Goal: Information Seeking & Learning: Find contact information

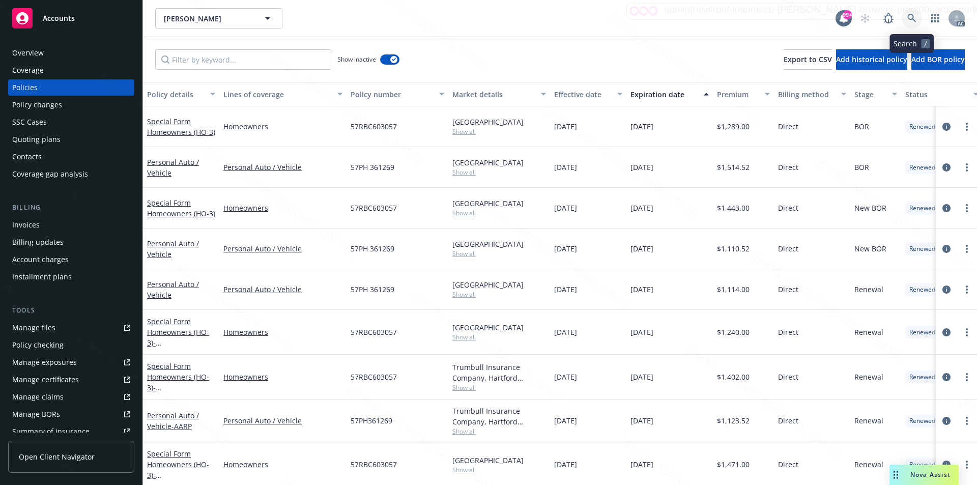
click at [909, 17] on icon at bounding box center [911, 18] width 9 height 9
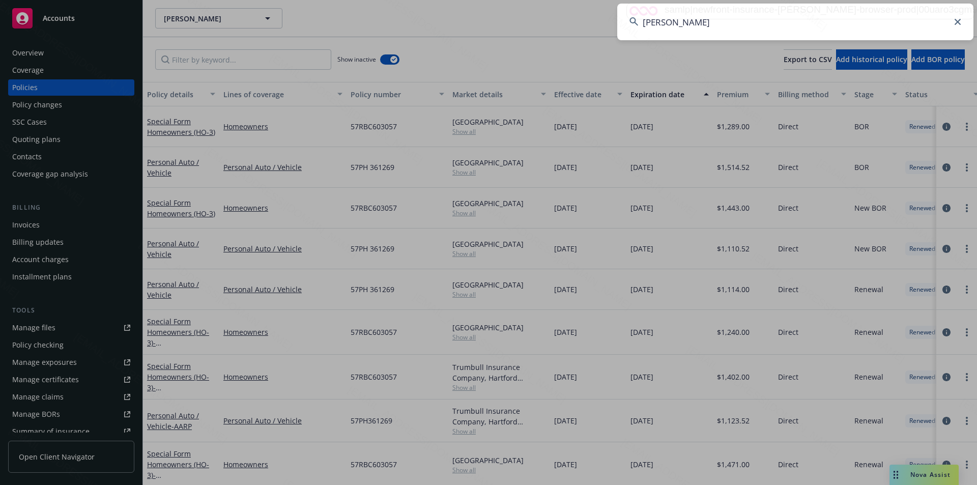
type input "[PERSON_NAME]"
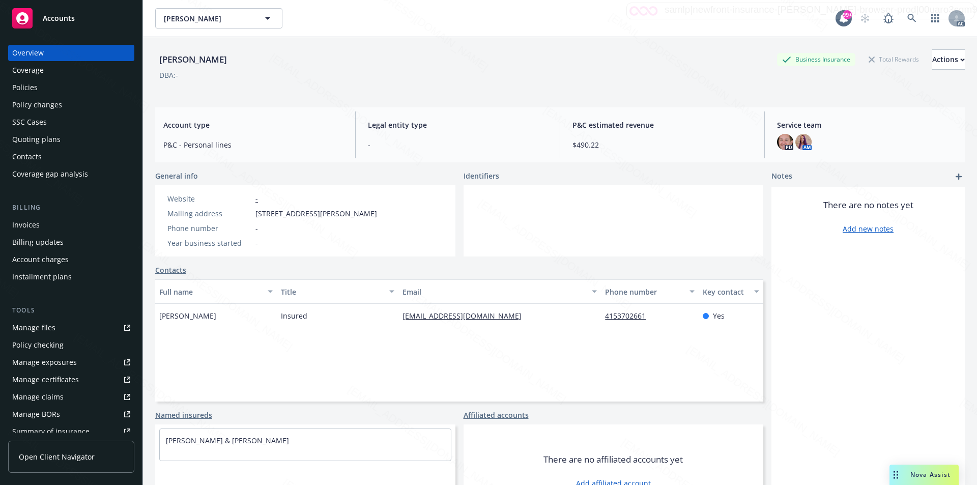
click at [253, 213] on div "Mailing address [STREET_ADDRESS][PERSON_NAME]" at bounding box center [272, 213] width 218 height 11
drag, startPoint x: 253, startPoint y: 213, endPoint x: 311, endPoint y: 211, distance: 58.1
click at [311, 211] on div "Mailing address [STREET_ADDRESS][PERSON_NAME]" at bounding box center [272, 213] width 218 height 11
copy span "[STREET_ADDRESS][PERSON_NAME]"
click at [907, 15] on icon at bounding box center [911, 18] width 9 height 9
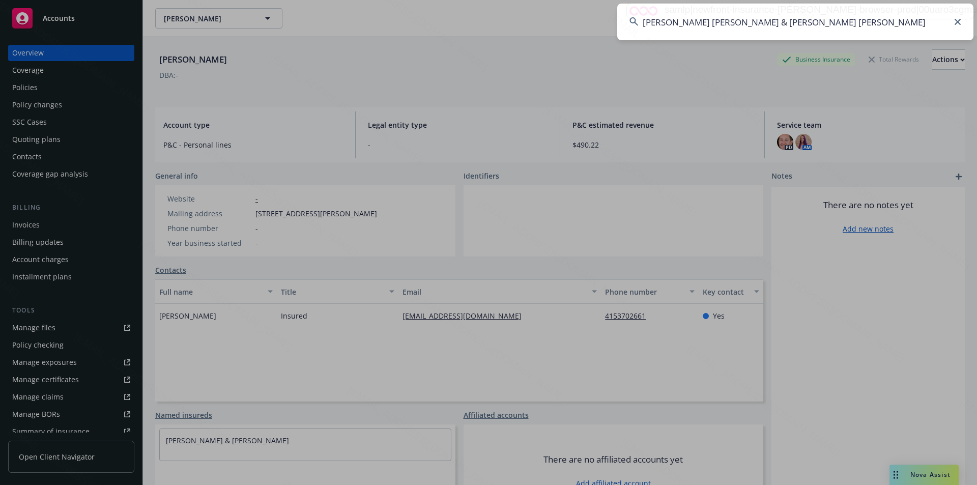
type input "[PERSON_NAME] [PERSON_NAME] & [PERSON_NAME] [PERSON_NAME]"
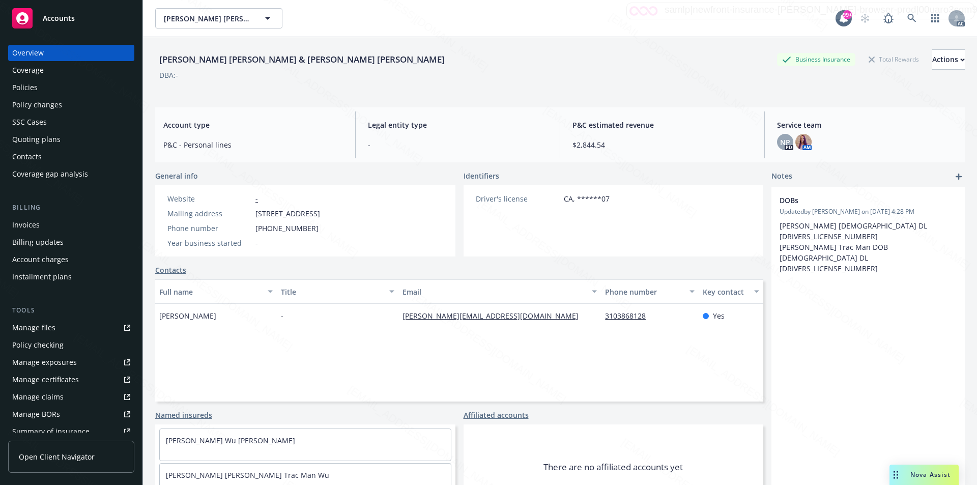
drag, startPoint x: 255, startPoint y: 213, endPoint x: 327, endPoint y: 216, distance: 71.8
click at [324, 216] on div "Mailing address [STREET_ADDRESS]" at bounding box center [243, 213] width 161 height 11
copy span "[STREET_ADDRESS]"
click at [907, 16] on icon at bounding box center [911, 18] width 9 height 9
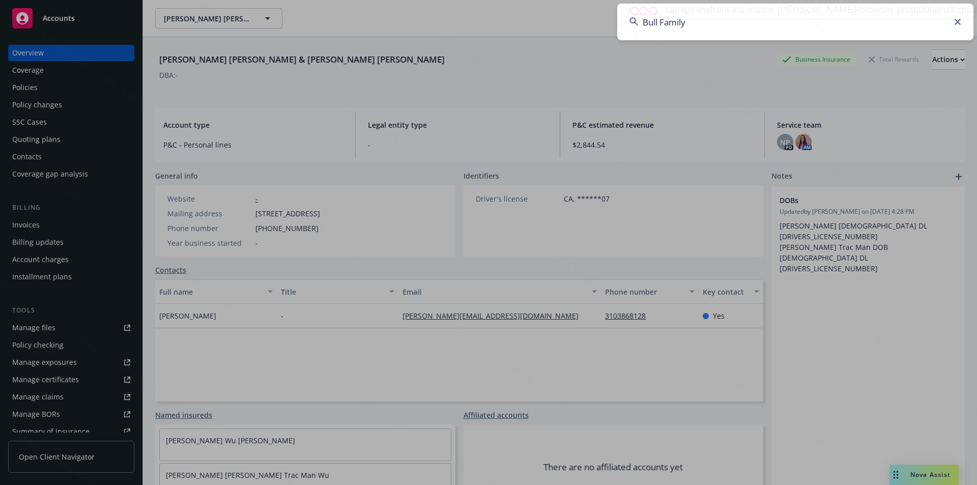
type input "Bull Family"
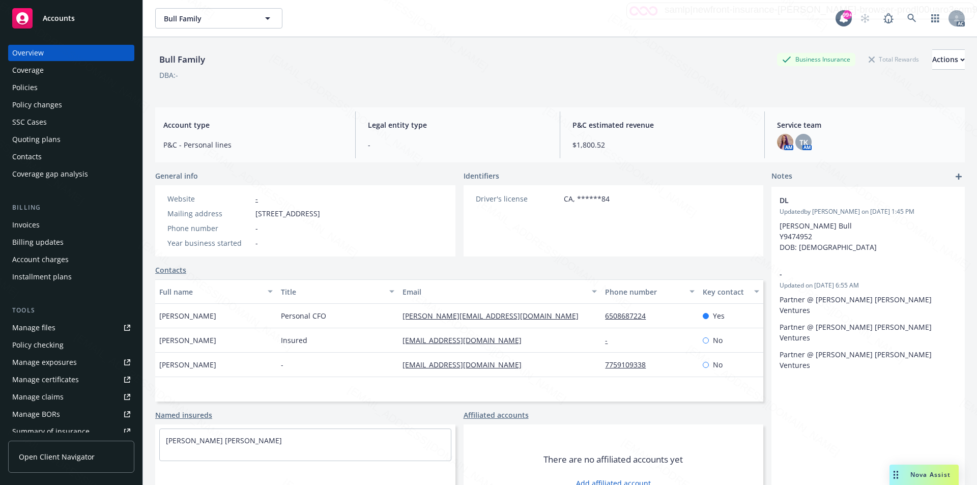
drag, startPoint x: 257, startPoint y: 212, endPoint x: 322, endPoint y: 209, distance: 64.7
click at [320, 209] on span "[STREET_ADDRESS]" at bounding box center [288, 213] width 65 height 11
copy span "[STREET_ADDRESS]"
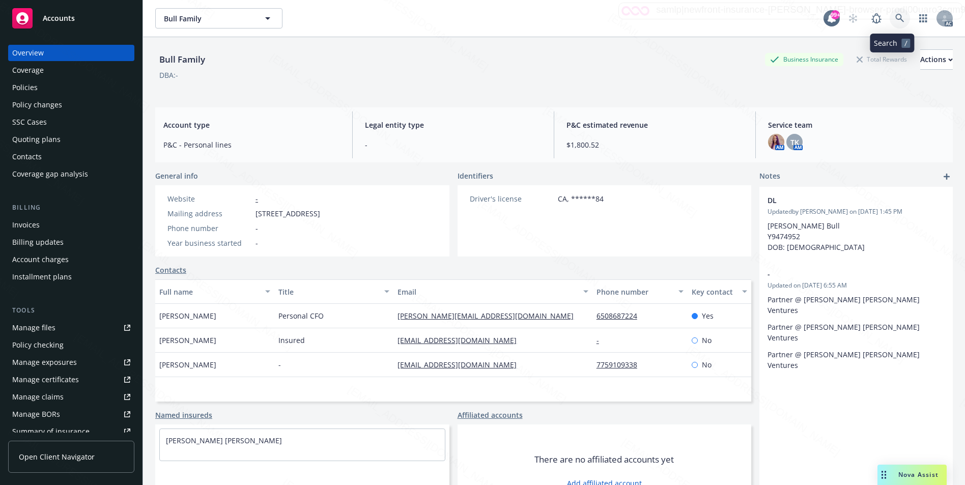
click at [895, 18] on icon at bounding box center [899, 18] width 9 height 9
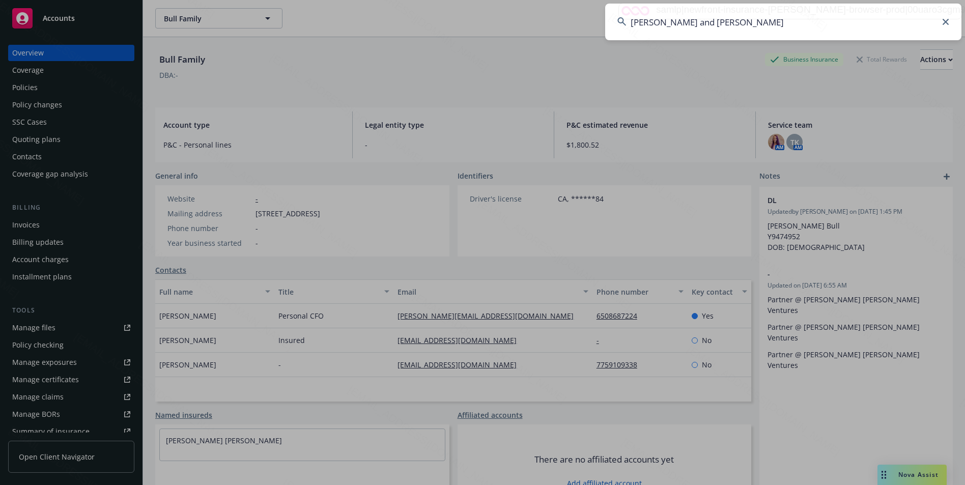
type input "[PERSON_NAME] and [PERSON_NAME]"
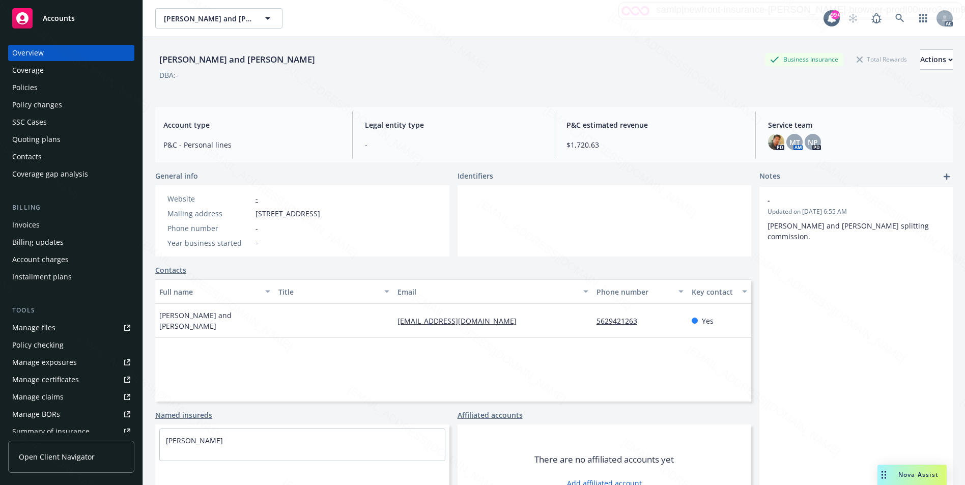
drag, startPoint x: 256, startPoint y: 214, endPoint x: 332, endPoint y: 212, distance: 76.4
click at [320, 212] on span "[STREET_ADDRESS]" at bounding box center [288, 213] width 65 height 11
copy span "[STREET_ADDRESS]"
click at [890, 14] on link at bounding box center [900, 18] width 20 height 20
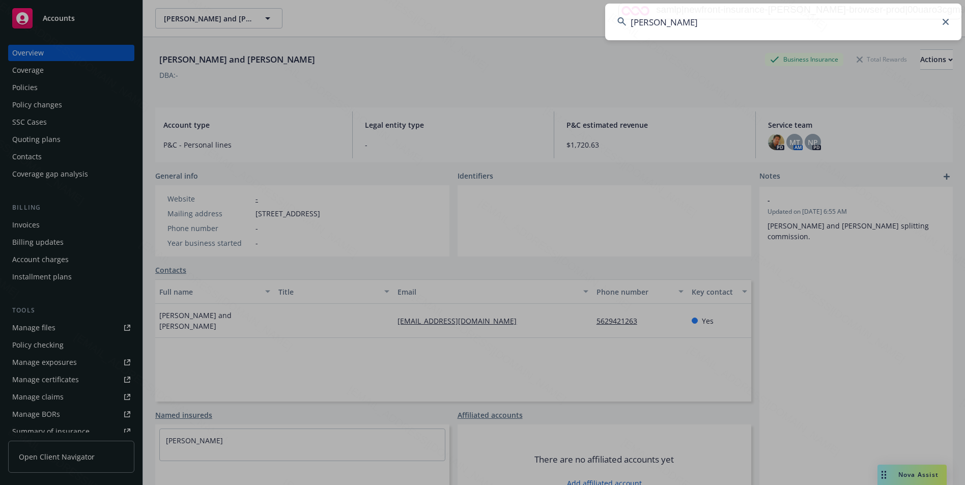
type input "[PERSON_NAME]"
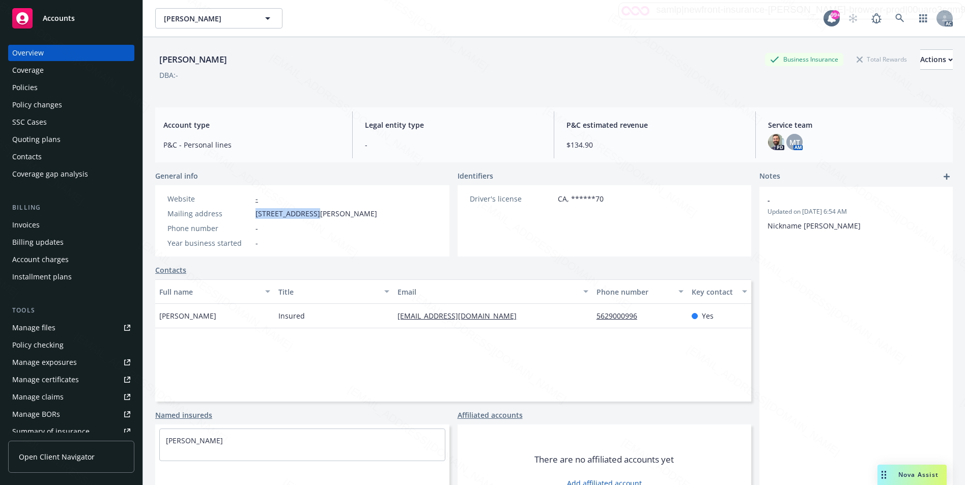
drag, startPoint x: 252, startPoint y: 216, endPoint x: 309, endPoint y: 216, distance: 57.0
click at [309, 216] on div "Mailing address [STREET_ADDRESS][PERSON_NAME]" at bounding box center [272, 213] width 218 height 11
copy div "[STREET_ADDRESS][PERSON_NAME]"
click at [895, 16] on icon at bounding box center [899, 18] width 9 height 9
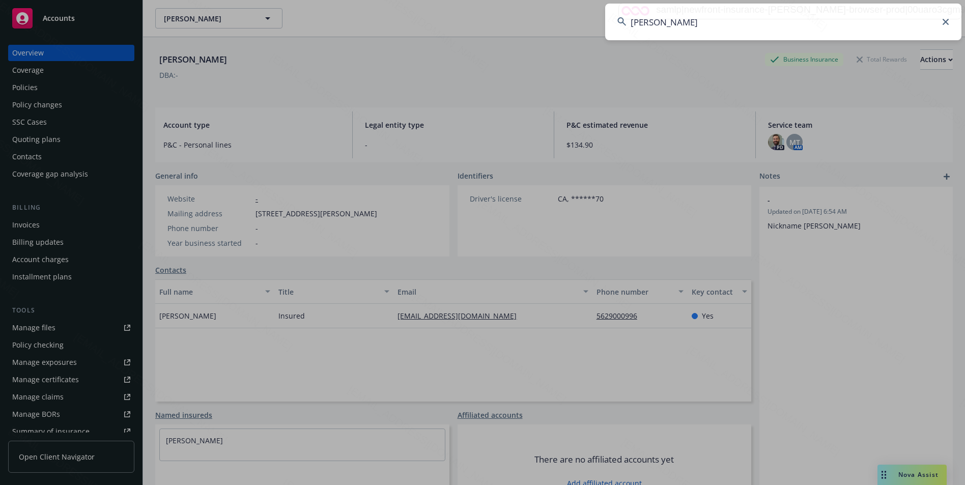
type input "[PERSON_NAME]"
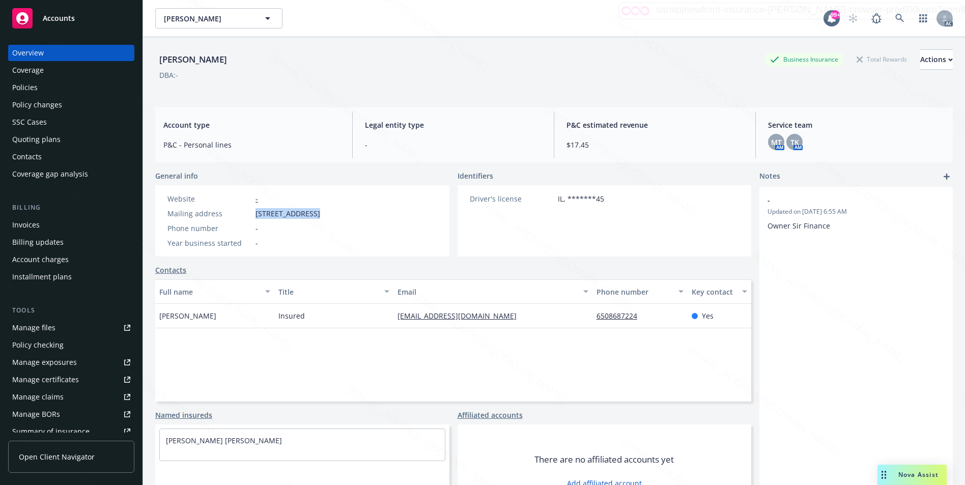
drag, startPoint x: 251, startPoint y: 214, endPoint x: 310, endPoint y: 211, distance: 59.1
click at [310, 211] on div "Mailing address [STREET_ADDRESS]" at bounding box center [243, 213] width 161 height 11
copy div "[STREET_ADDRESS]"
click at [895, 16] on icon at bounding box center [899, 18] width 9 height 9
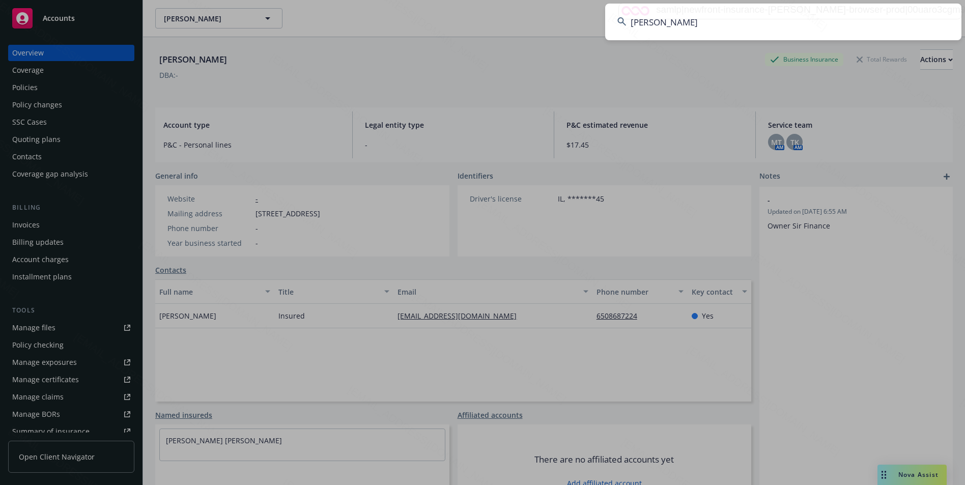
type input "[PERSON_NAME]"
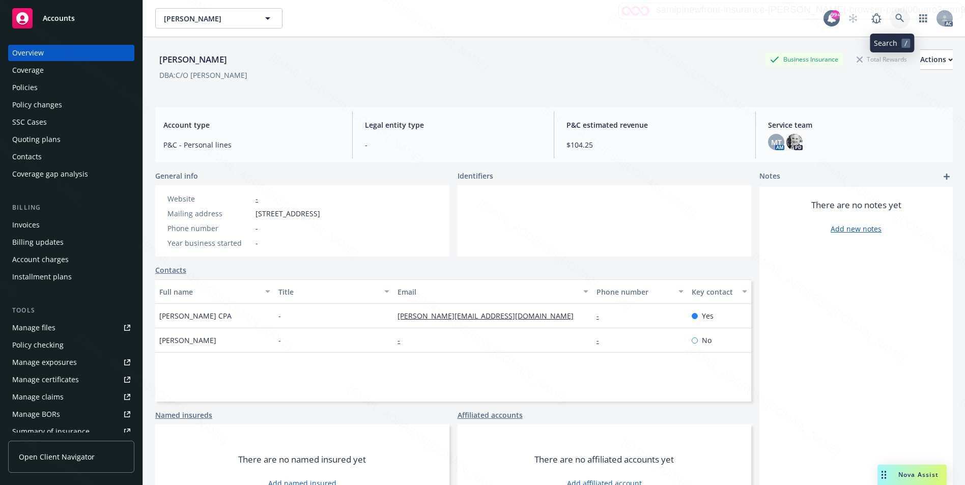
click at [895, 16] on icon at bounding box center [899, 18] width 9 height 9
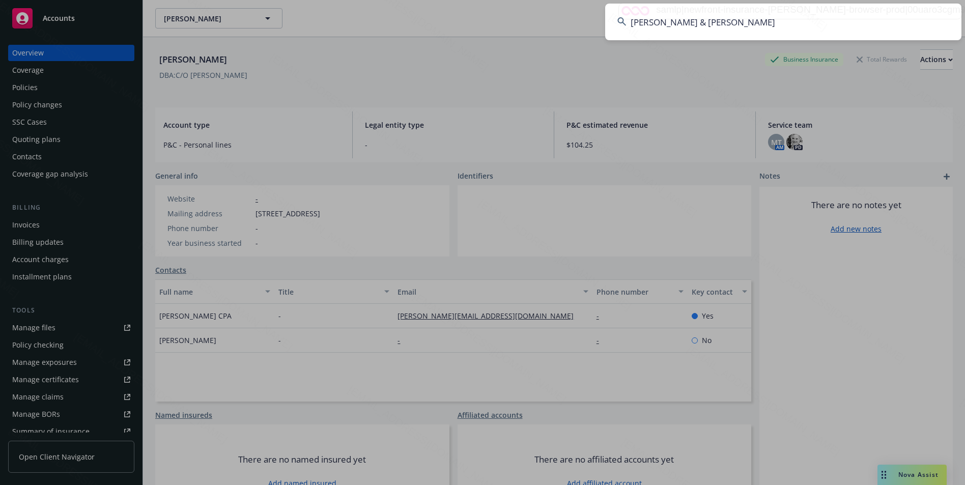
type input "[PERSON_NAME] & [PERSON_NAME]"
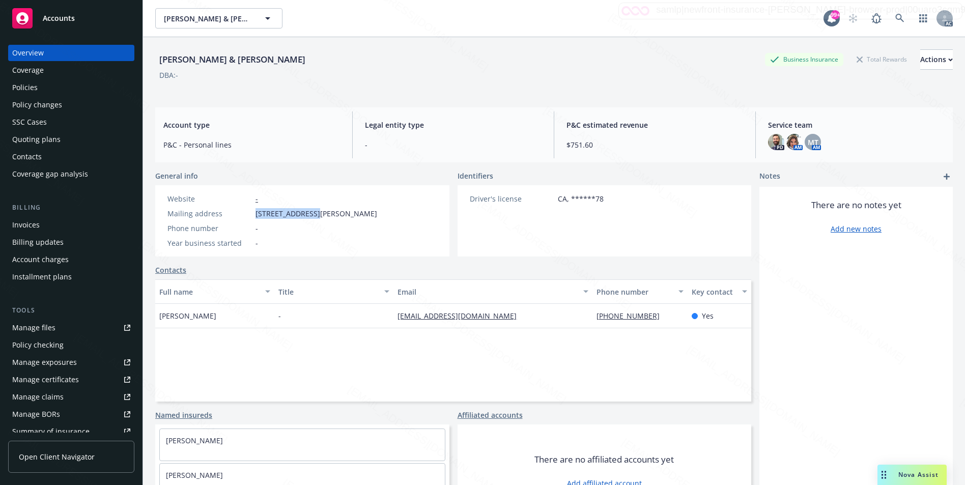
drag, startPoint x: 256, startPoint y: 213, endPoint x: 313, endPoint y: 213, distance: 57.5
click at [313, 213] on span "[STREET_ADDRESS][PERSON_NAME]" at bounding box center [317, 213] width 122 height 11
copy span "[STREET_ADDRESS][PERSON_NAME]"
drag, startPoint x: 191, startPoint y: 313, endPoint x: 159, endPoint y: 318, distance: 32.4
click at [159, 318] on div "[PERSON_NAME]" at bounding box center [214, 316] width 119 height 24
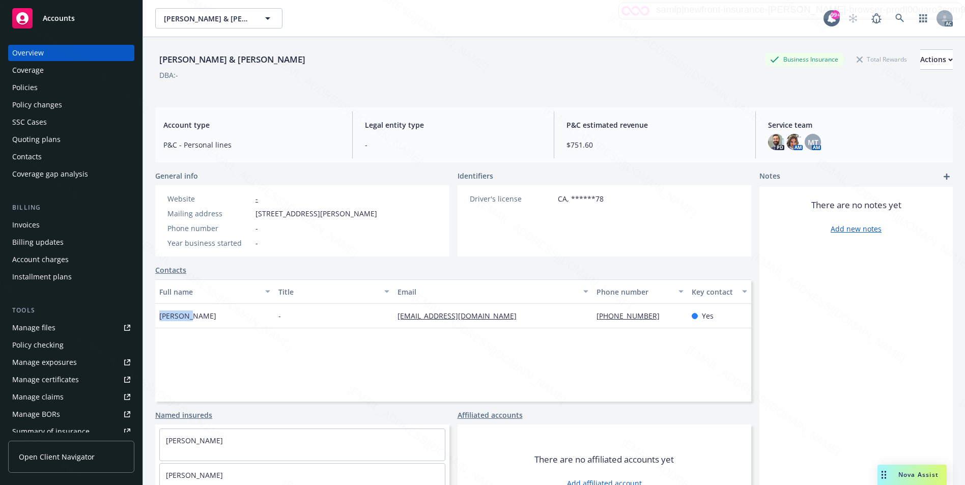
copy span "[PERSON_NAME]"
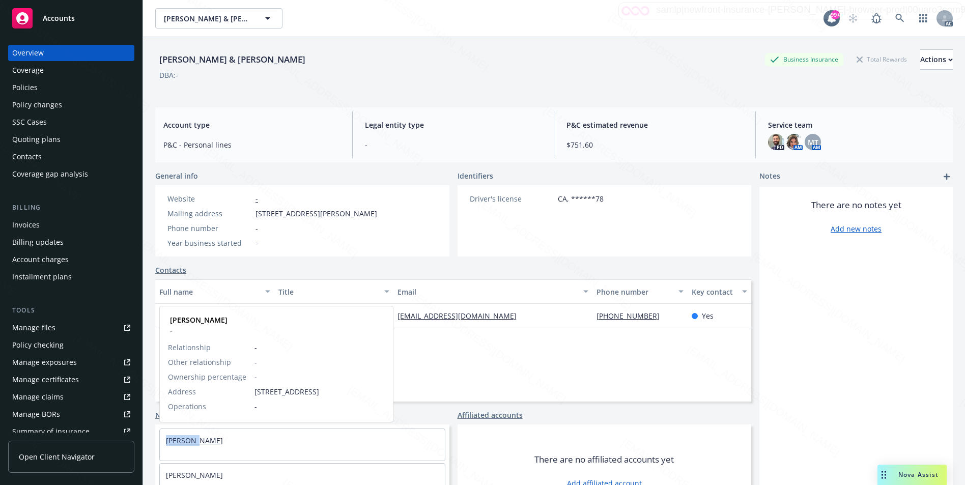
drag, startPoint x: 208, startPoint y: 441, endPoint x: 166, endPoint y: 445, distance: 41.9
click at [166, 445] on div "[PERSON_NAME]" at bounding box center [302, 440] width 285 height 23
copy link "[PERSON_NAME]"
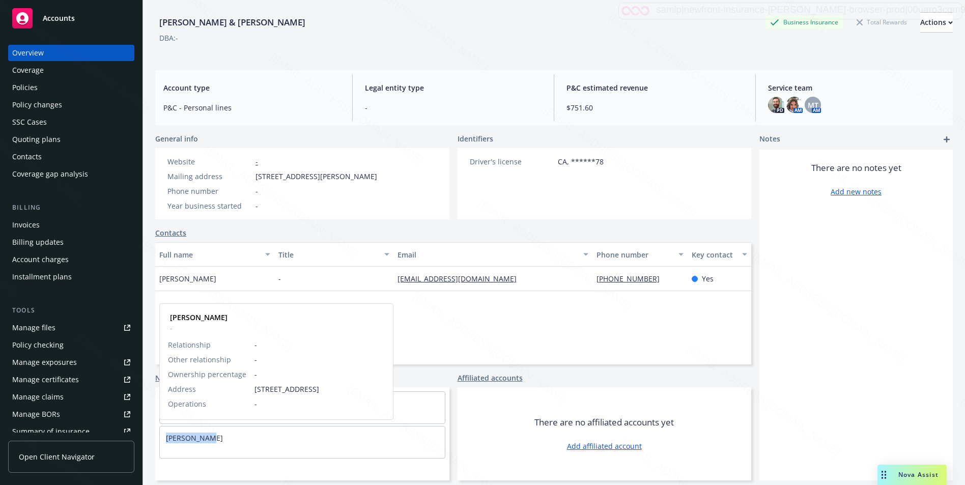
drag, startPoint x: 224, startPoint y: 438, endPoint x: 164, endPoint y: 441, distance: 60.2
click at [164, 441] on div "[PERSON_NAME]" at bounding box center [302, 438] width 285 height 23
copy link "[PERSON_NAME]"
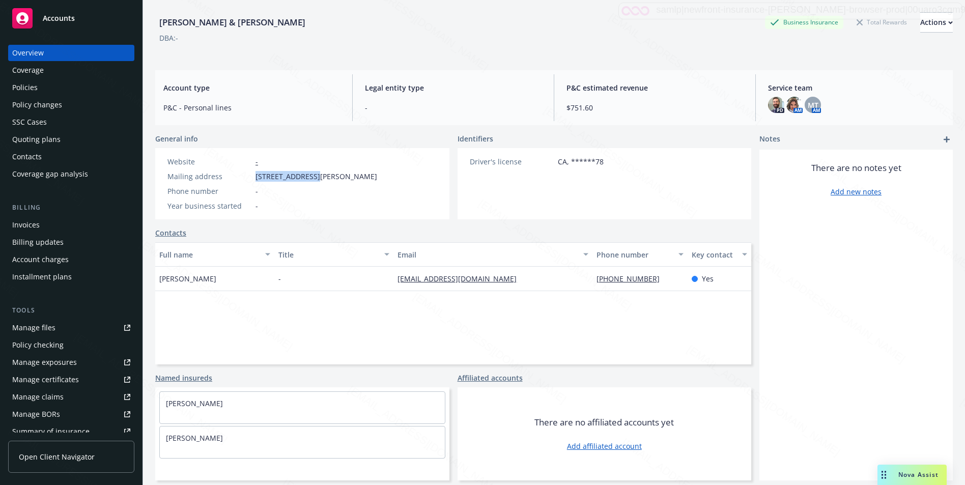
drag, startPoint x: 256, startPoint y: 177, endPoint x: 313, endPoint y: 176, distance: 57.0
click at [313, 176] on span "[STREET_ADDRESS][PERSON_NAME]" at bounding box center [317, 176] width 122 height 11
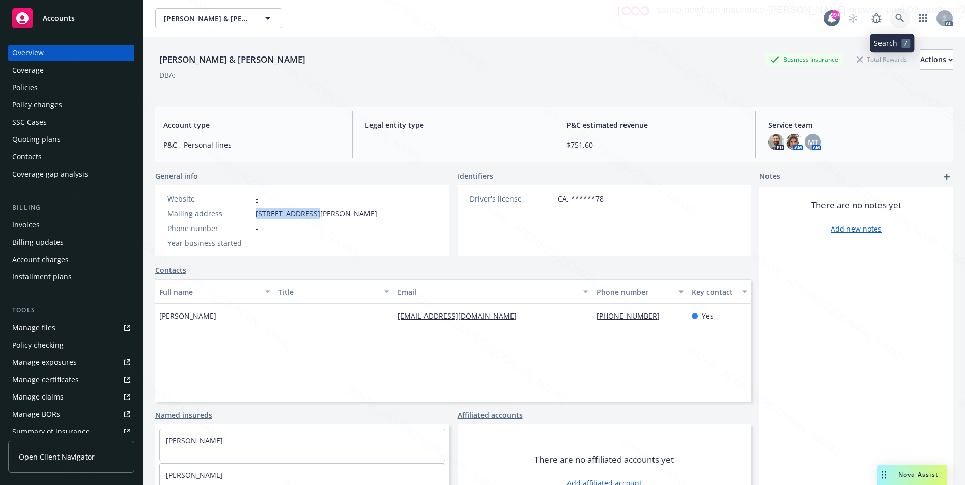
click at [895, 16] on icon at bounding box center [899, 18] width 9 height 9
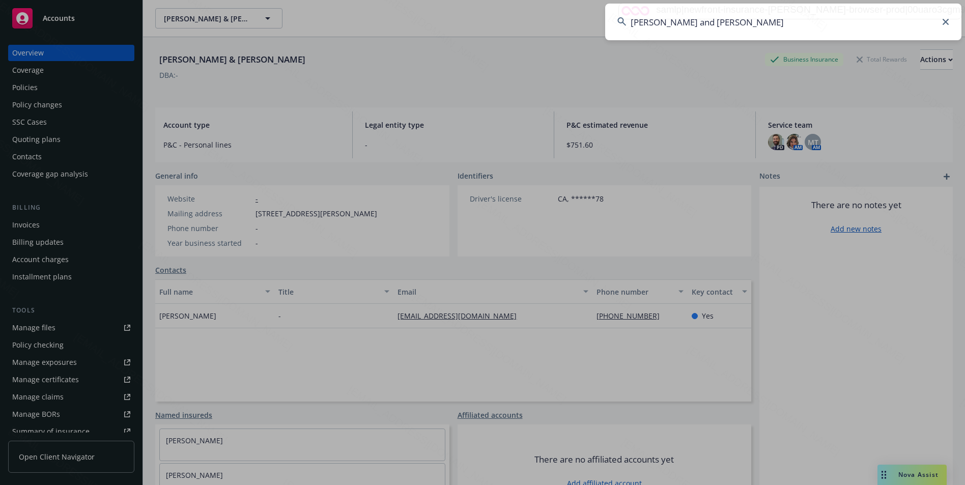
type input "[PERSON_NAME] and [PERSON_NAME]"
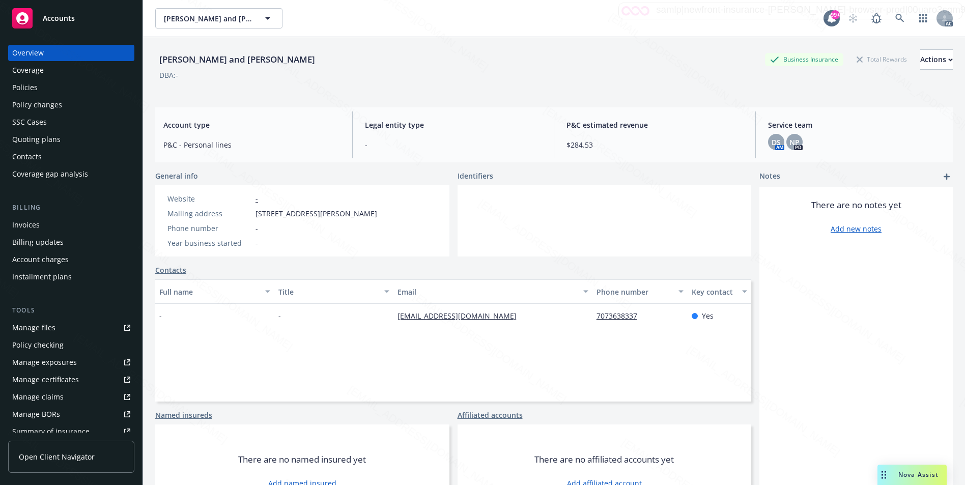
click at [257, 212] on span "[STREET_ADDRESS][PERSON_NAME]" at bounding box center [317, 213] width 122 height 11
drag, startPoint x: 257, startPoint y: 212, endPoint x: 296, endPoint y: 214, distance: 39.7
click at [296, 214] on span "[STREET_ADDRESS][PERSON_NAME]" at bounding box center [317, 213] width 122 height 11
click at [895, 17] on icon at bounding box center [899, 18] width 9 height 9
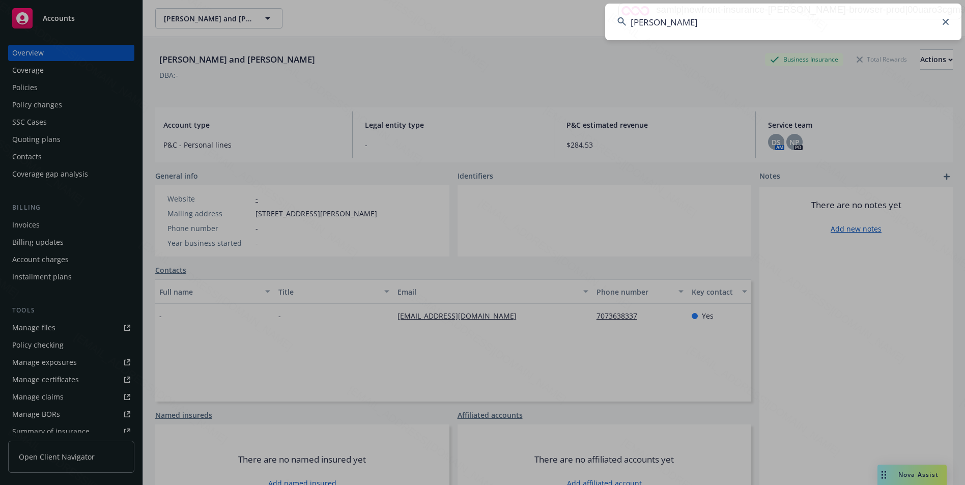
type input "[PERSON_NAME]"
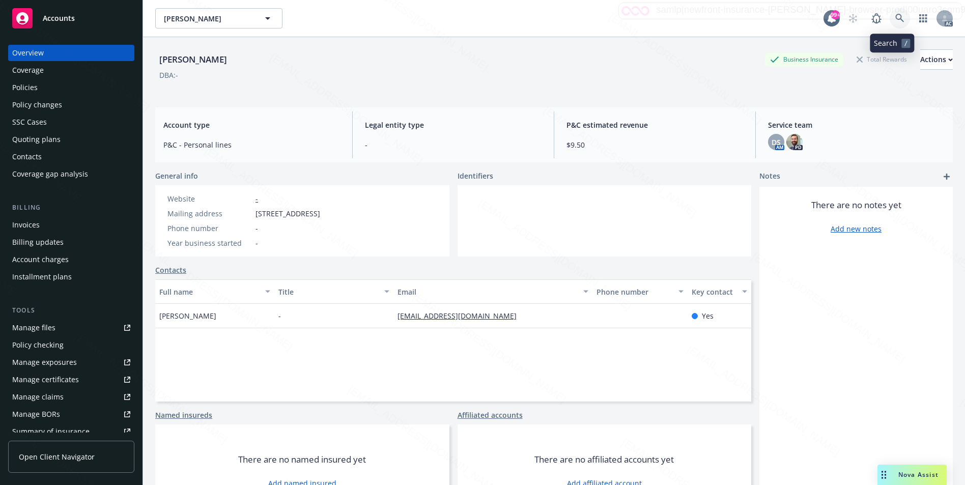
click at [895, 16] on icon at bounding box center [899, 18] width 9 height 9
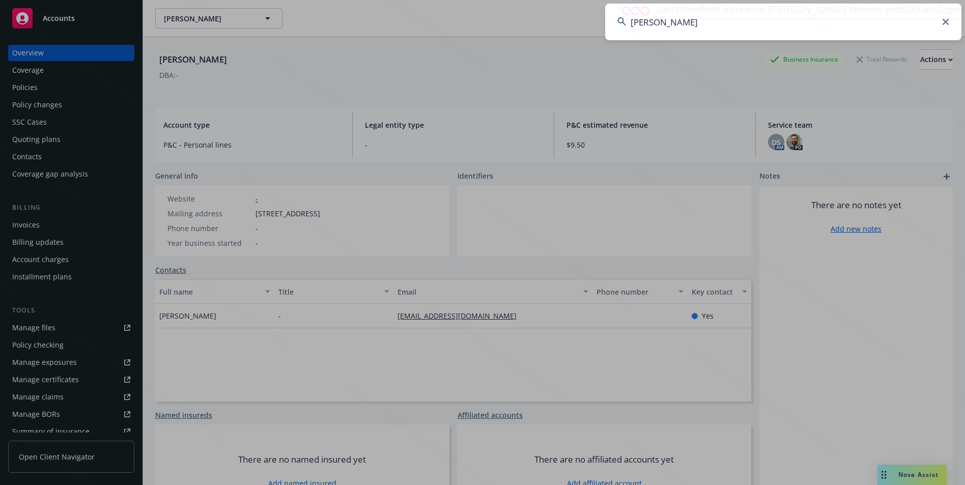
type input "[PERSON_NAME]"
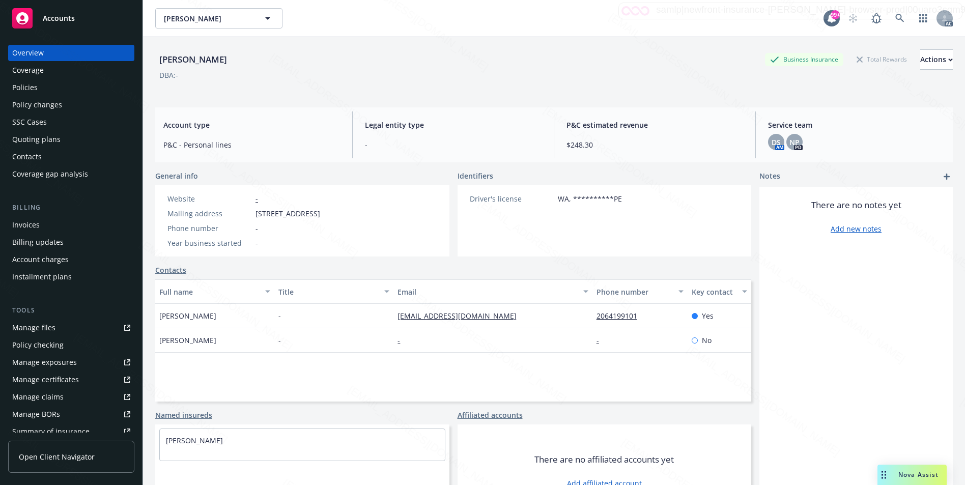
drag, startPoint x: 256, startPoint y: 212, endPoint x: 328, endPoint y: 214, distance: 72.3
click at [320, 214] on span "[STREET_ADDRESS]" at bounding box center [288, 213] width 65 height 11
click at [895, 17] on icon at bounding box center [899, 18] width 9 height 9
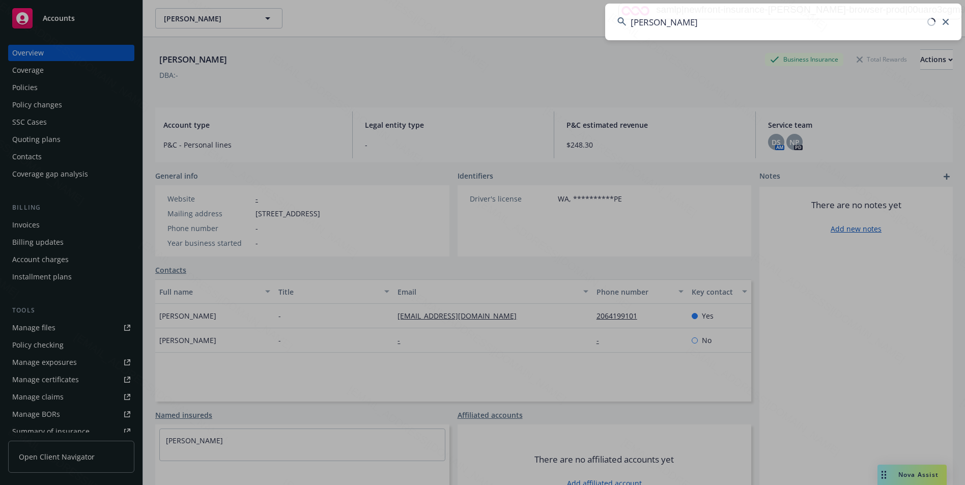
type input "[PERSON_NAME]"
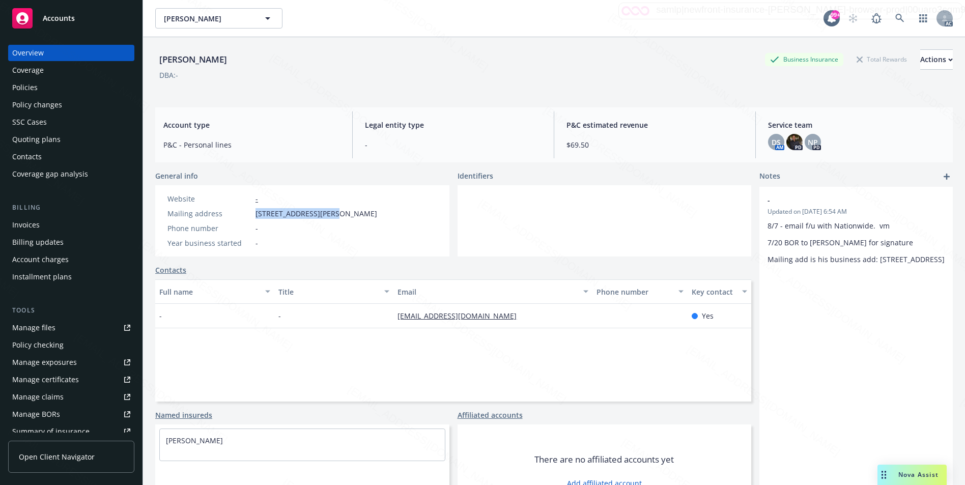
drag, startPoint x: 256, startPoint y: 214, endPoint x: 327, endPoint y: 215, distance: 71.8
click at [327, 215] on span "[STREET_ADDRESS][PERSON_NAME]" at bounding box center [317, 213] width 122 height 11
